Goal: Find specific page/section: Find specific page/section

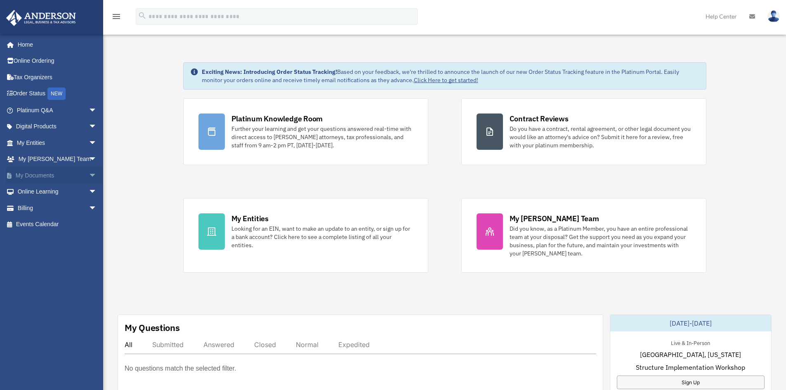
click at [31, 174] on link "My Documents arrow_drop_down" at bounding box center [58, 175] width 104 height 17
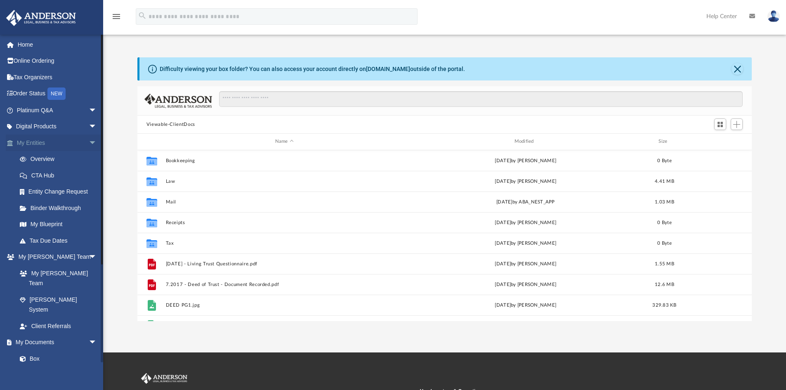
scroll to position [182, 608]
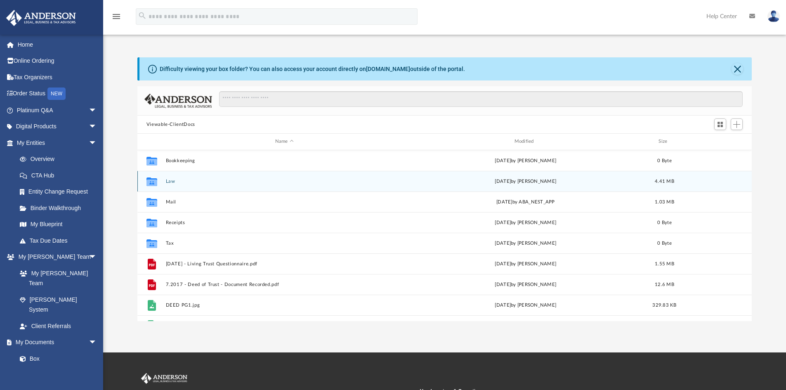
click at [152, 181] on icon "grid" at bounding box center [151, 182] width 11 height 7
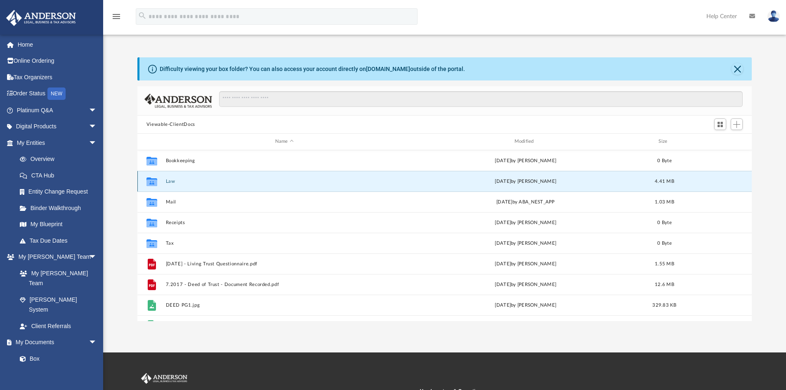
click at [176, 183] on button "Law" at bounding box center [284, 181] width 238 height 5
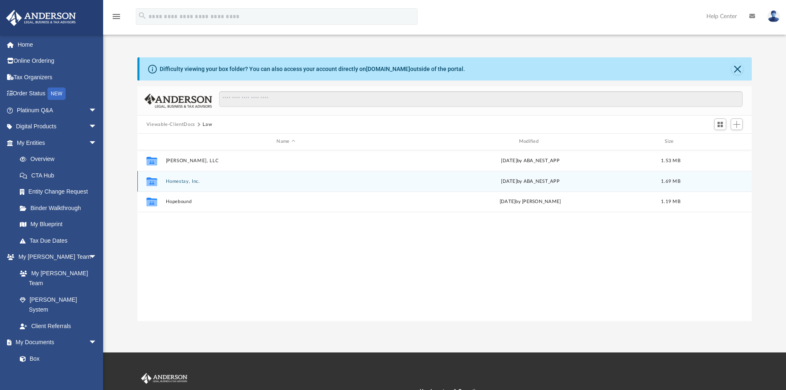
click at [171, 182] on button "Homestay, Inc." at bounding box center [285, 181] width 241 height 5
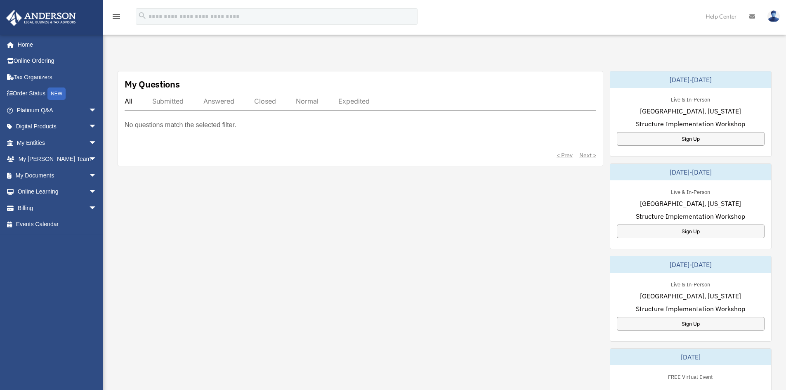
scroll to position [248, 0]
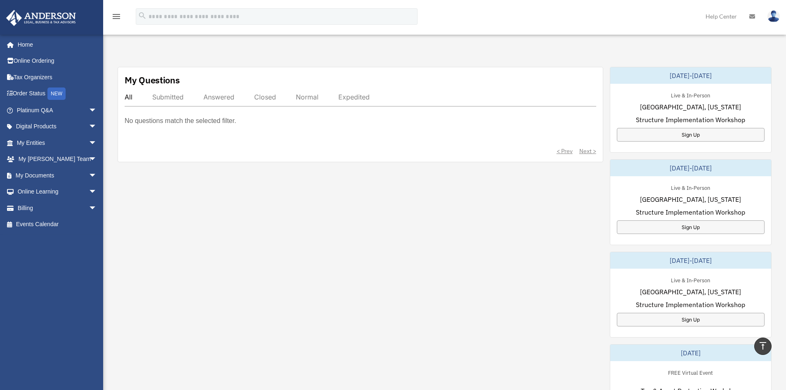
click at [169, 99] on div "Submitted" at bounding box center [167, 97] width 31 height 8
click at [223, 98] on div "Answered" at bounding box center [218, 97] width 31 height 8
click at [258, 98] on div "Closed" at bounding box center [265, 97] width 22 height 8
click at [314, 94] on div "Normal" at bounding box center [307, 97] width 23 height 8
click at [360, 94] on div "Expedited" at bounding box center [353, 97] width 31 height 8
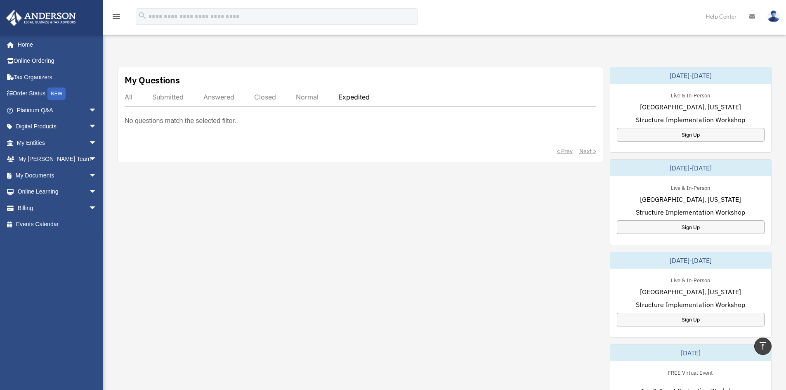
click at [132, 94] on div "All" at bounding box center [129, 97] width 8 height 8
click at [561, 151] on div "< Prev Next >" at bounding box center [361, 151] width 472 height 8
click at [588, 150] on div "< Prev Next >" at bounding box center [361, 151] width 472 height 8
click at [212, 122] on p "No questions match the selected filter." at bounding box center [180, 121] width 111 height 12
drag, startPoint x: 180, startPoint y: 123, endPoint x: 158, endPoint y: 113, distance: 23.5
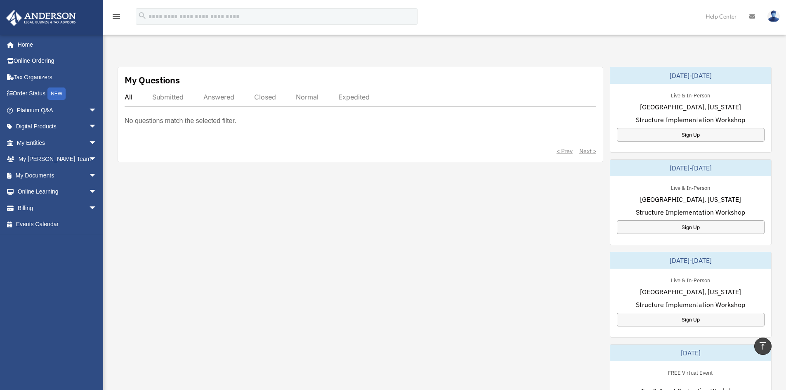
click at [179, 121] on p "No questions match the selected filter." at bounding box center [180, 121] width 111 height 12
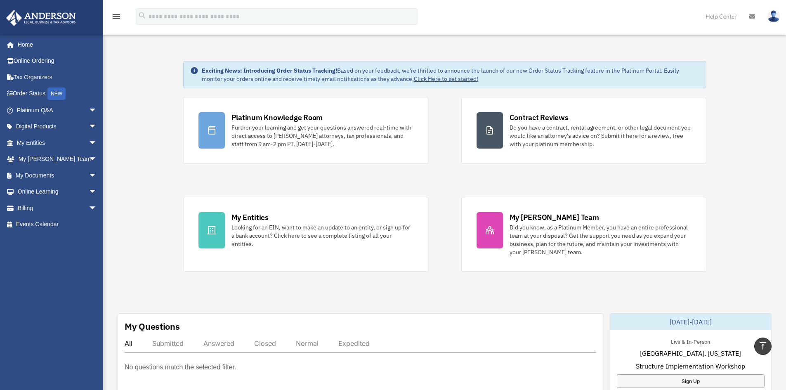
scroll to position [0, 0]
